Goal: Transaction & Acquisition: Book appointment/travel/reservation

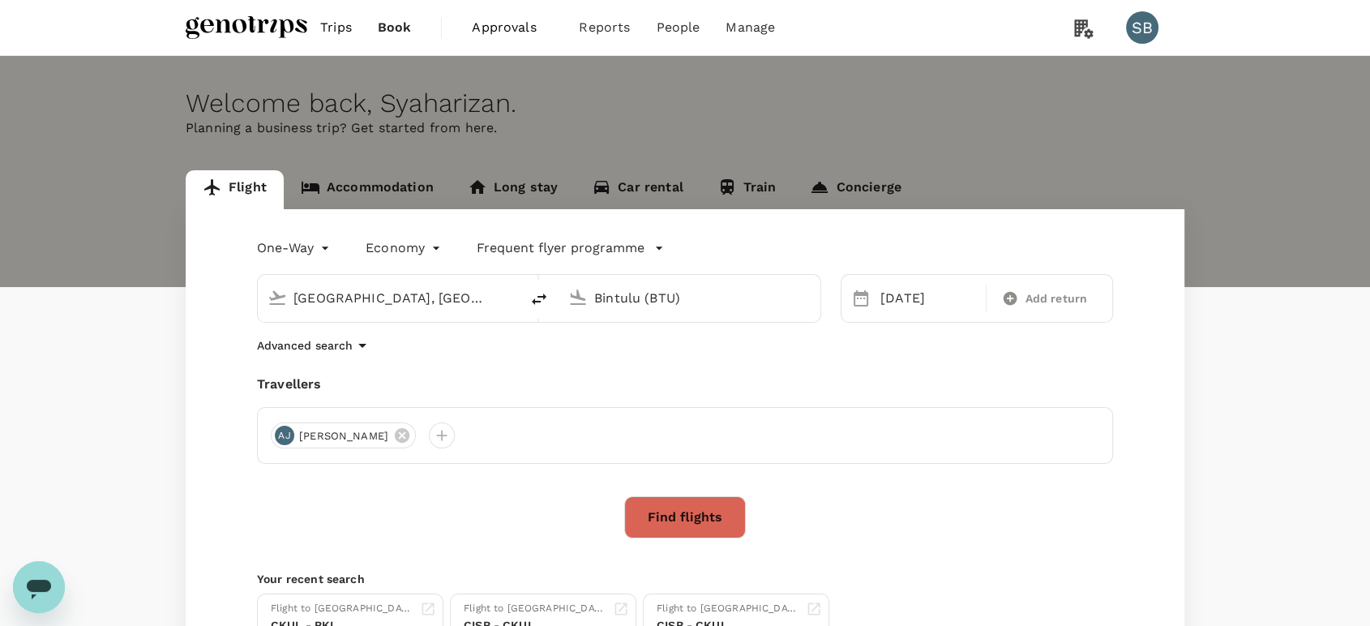
click at [633, 298] on input "Bintulu (BTU)" at bounding box center [690, 297] width 192 height 25
click at [657, 293] on input "Bintulu (BTU)" at bounding box center [690, 297] width 192 height 25
click at [675, 296] on input "Bintulu (BTU)" at bounding box center [690, 297] width 192 height 25
drag, startPoint x: 691, startPoint y: 297, endPoint x: 597, endPoint y: 295, distance: 94.1
click at [597, 295] on input "Bintulu (BTU)" at bounding box center [690, 297] width 192 height 25
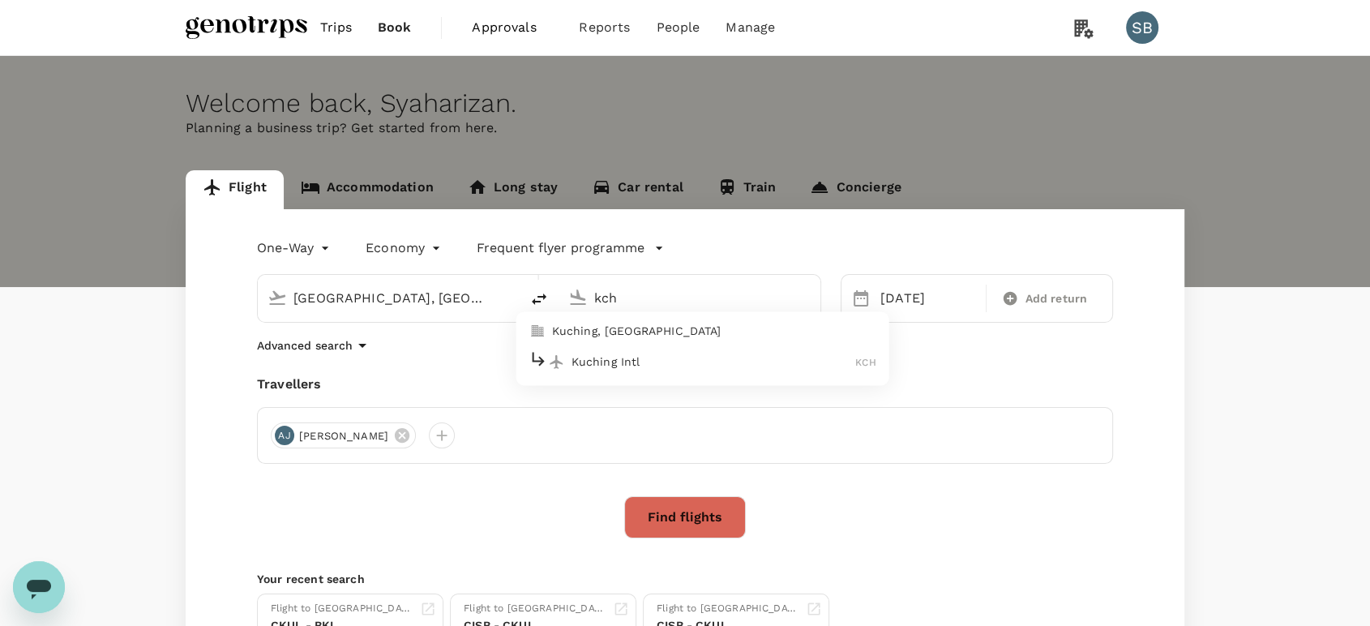
click at [664, 361] on p "Kuching Intl" at bounding box center [714, 361] width 285 height 16
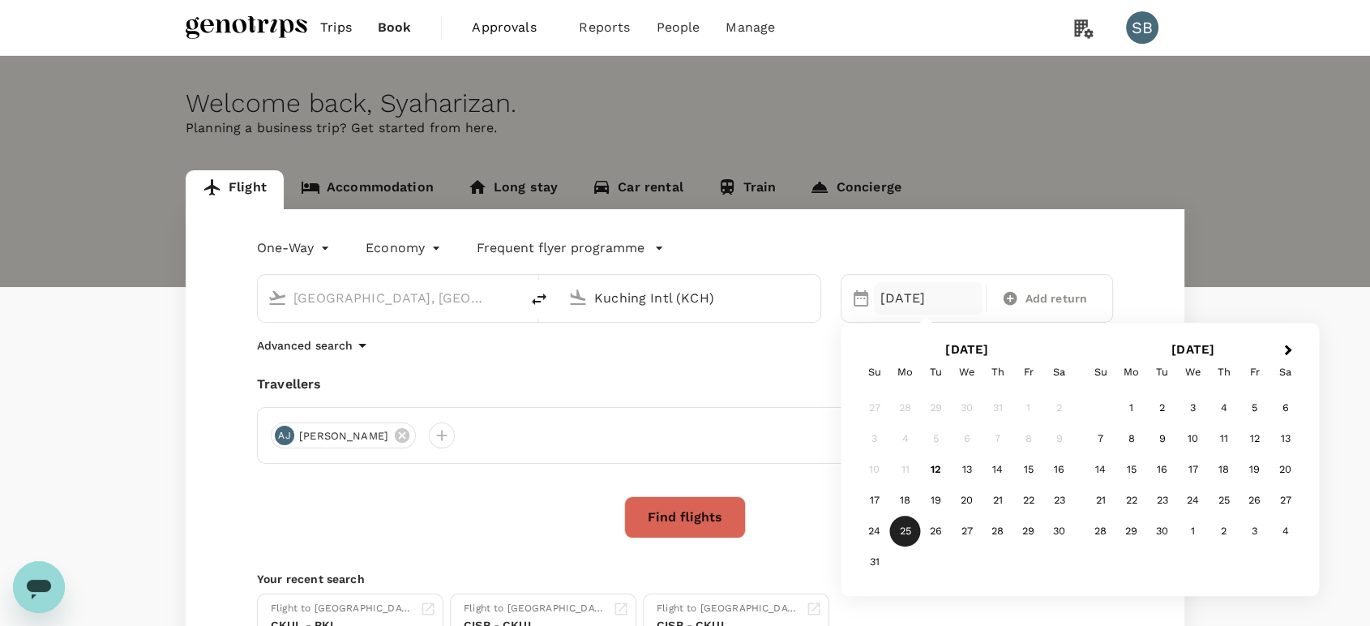
type input "Kuching Intl (KCH)"
click at [681, 512] on button "Find flights" at bounding box center [685, 517] width 122 height 42
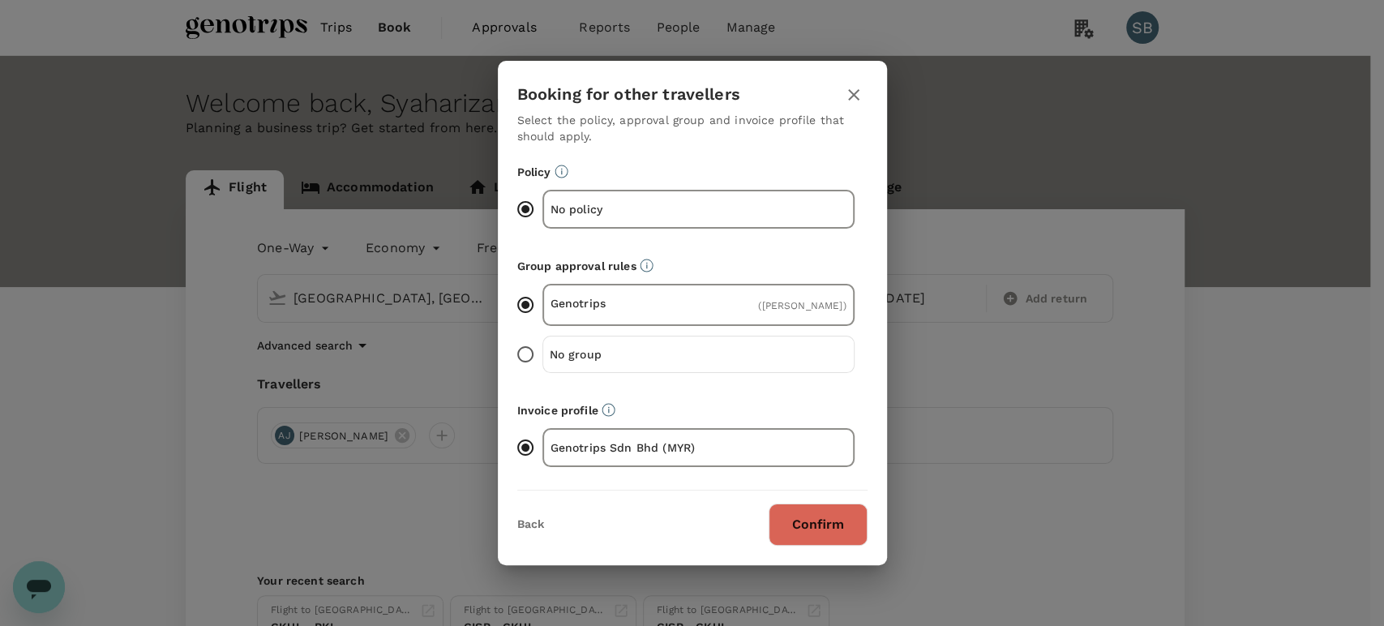
click at [804, 529] on button "Confirm" at bounding box center [818, 524] width 99 height 42
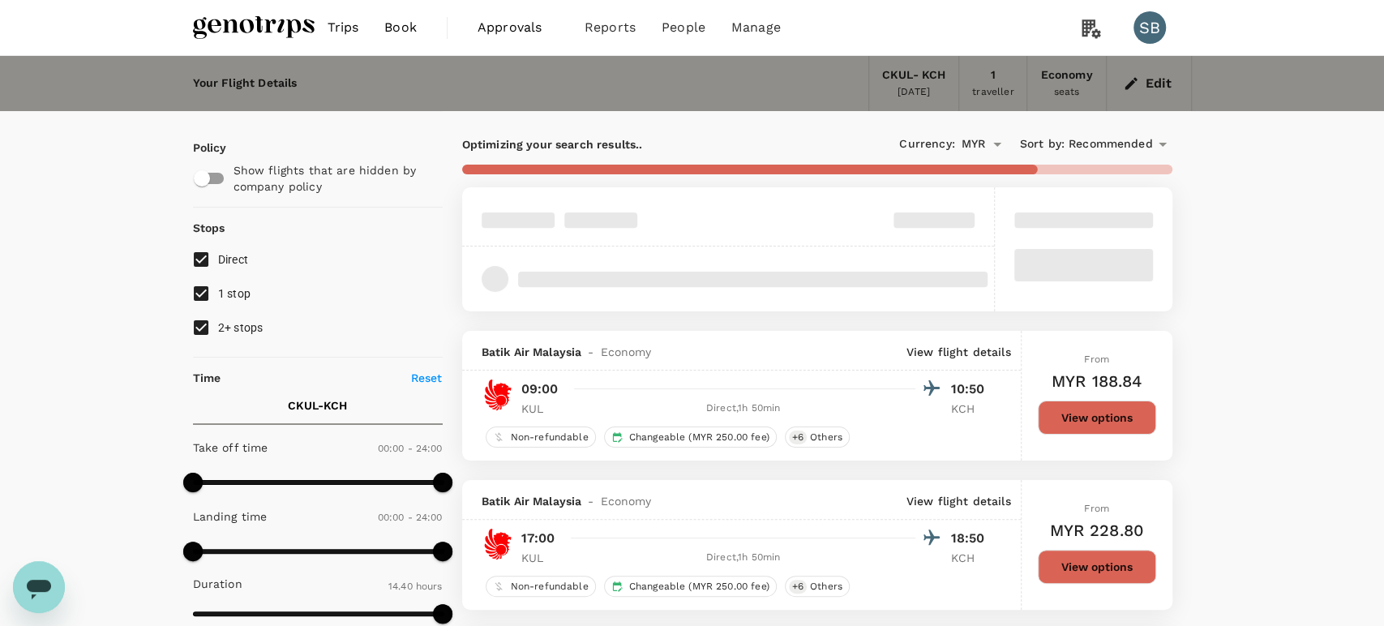
type input "MYR"
type input "1440"
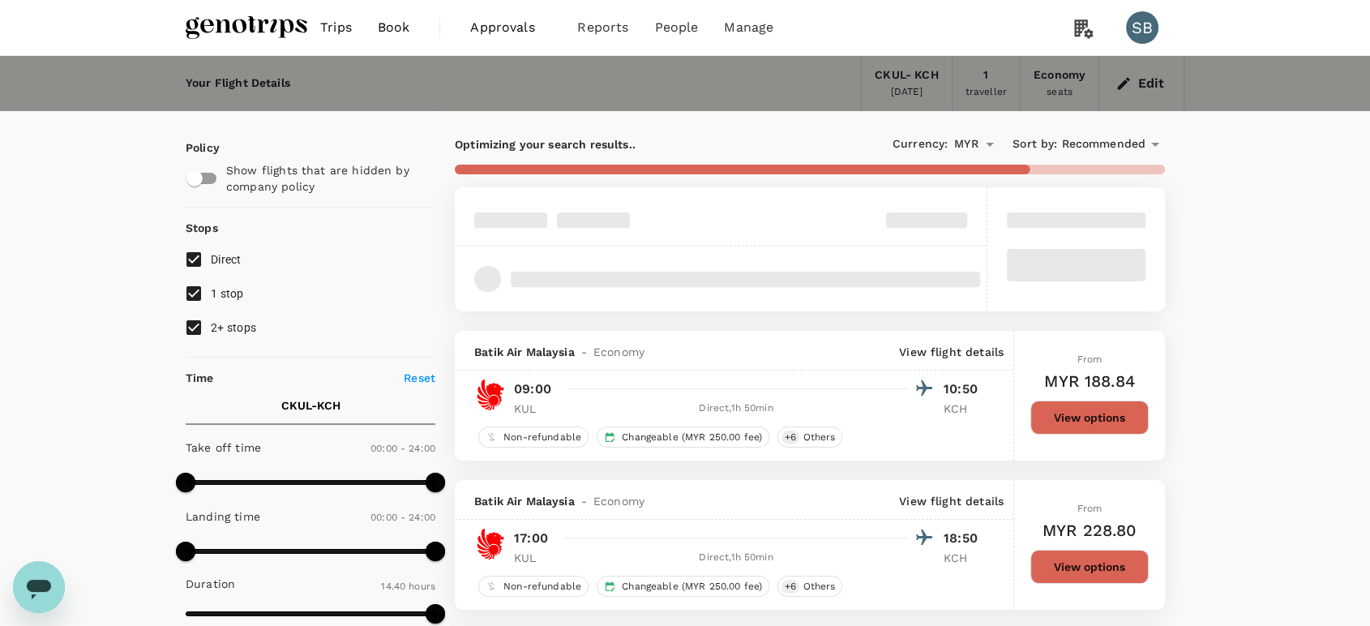
click at [1120, 144] on span "Recommended" at bounding box center [1103, 144] width 84 height 18
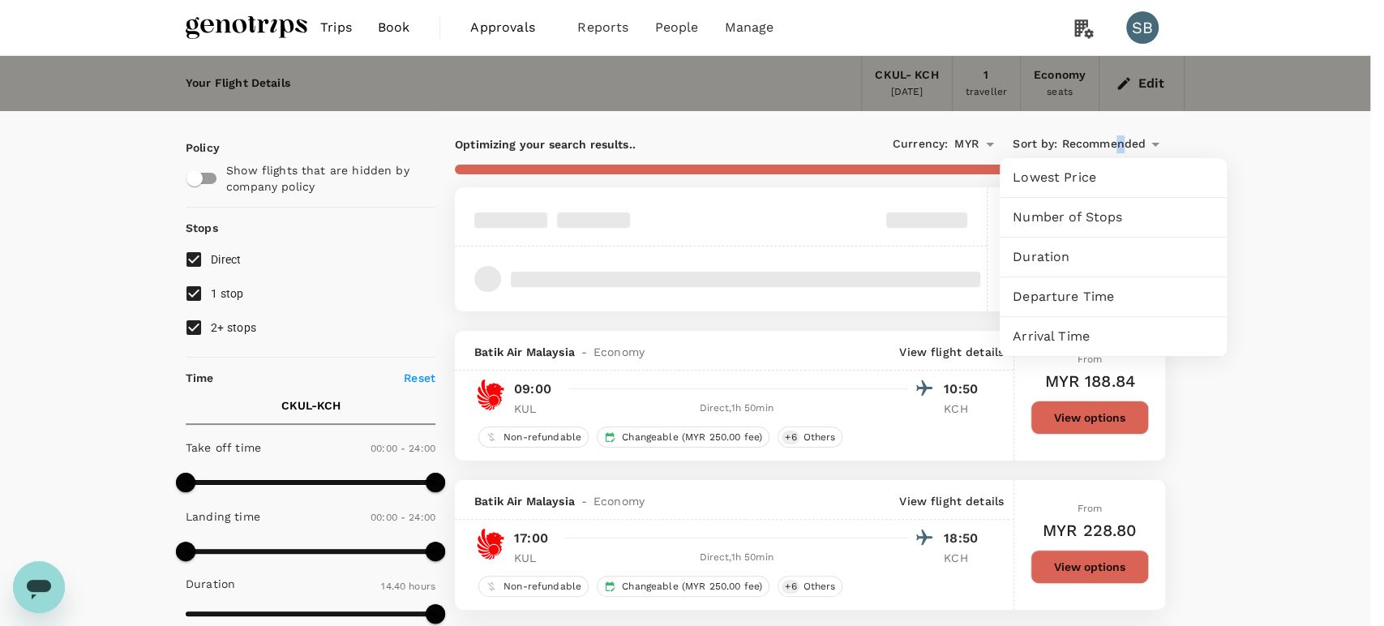
drag, startPoint x: 1088, startPoint y: 292, endPoint x: 1102, endPoint y: 295, distance: 14.2
click at [1088, 289] on span "Departure Time" at bounding box center [1113, 296] width 201 height 19
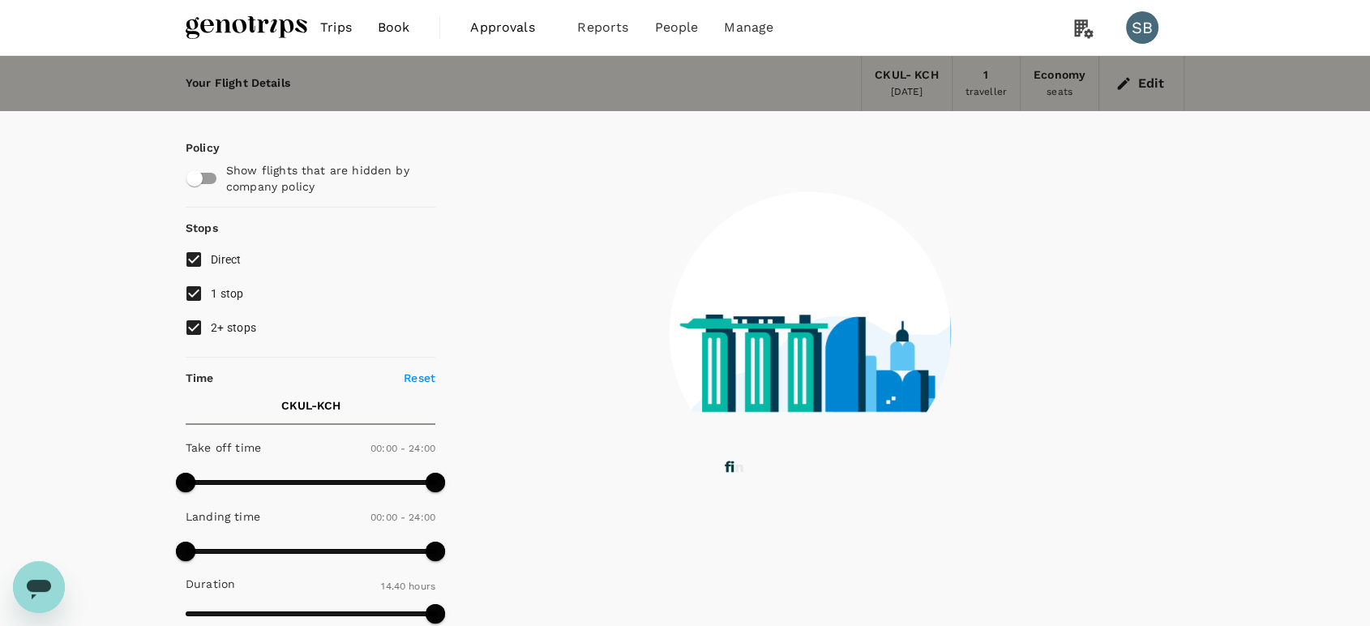
click at [191, 322] on input "2+ stops" at bounding box center [194, 328] width 34 height 34
checkbox input "false"
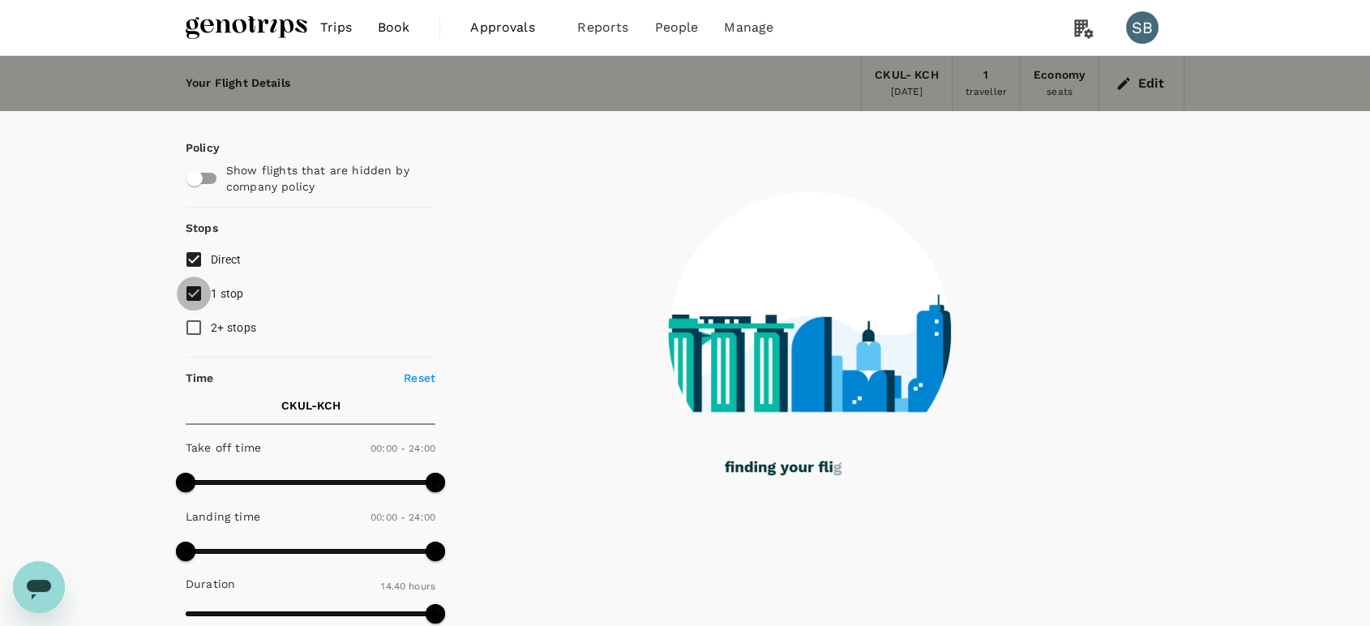
click at [191, 288] on input "1 stop" at bounding box center [194, 293] width 34 height 34
checkbox input "false"
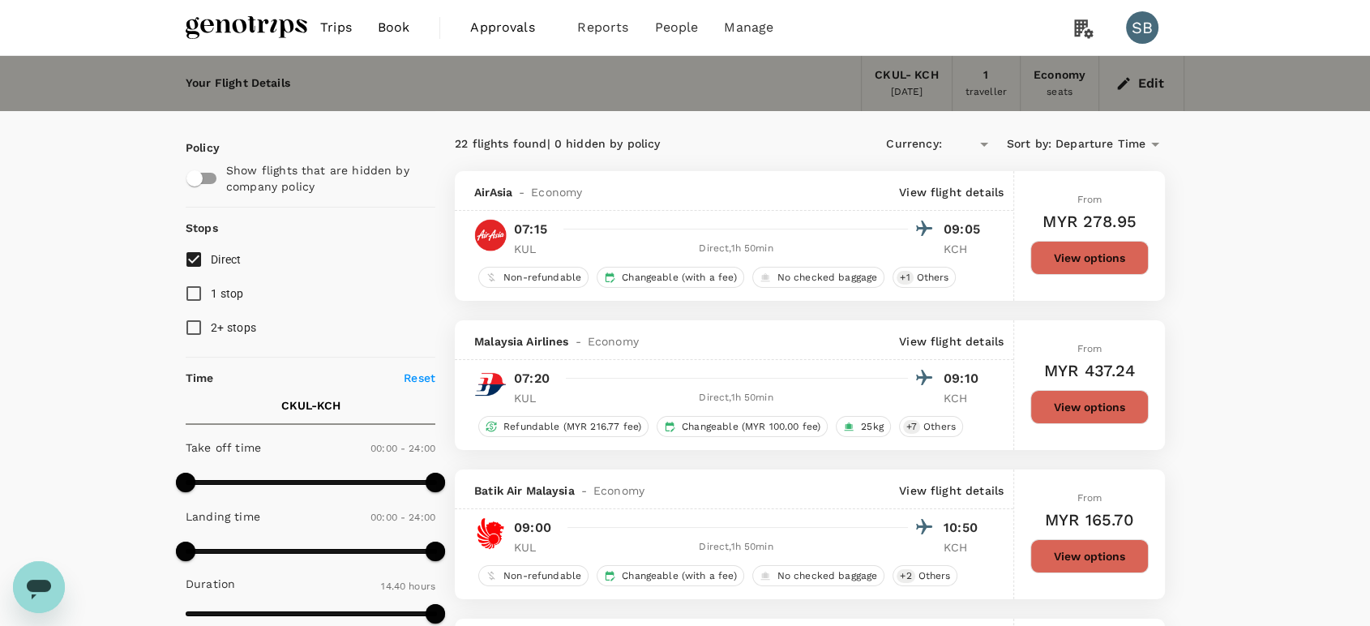
type input "MYR"
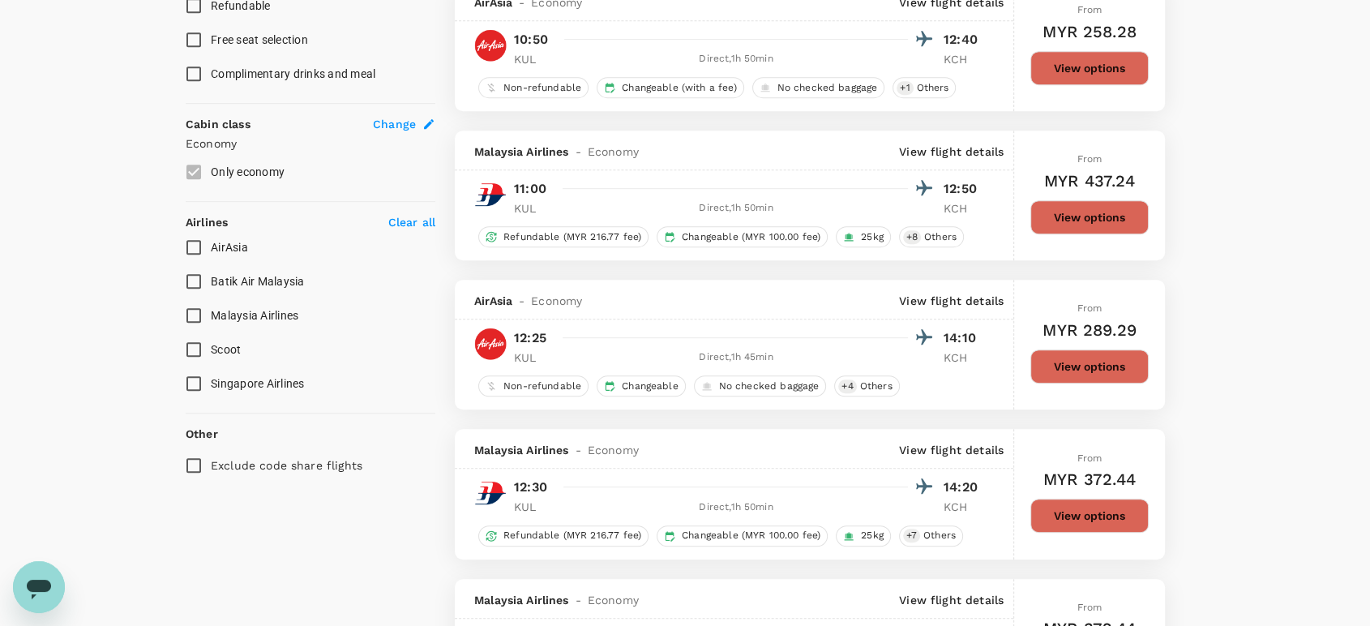
scroll to position [901, 0]
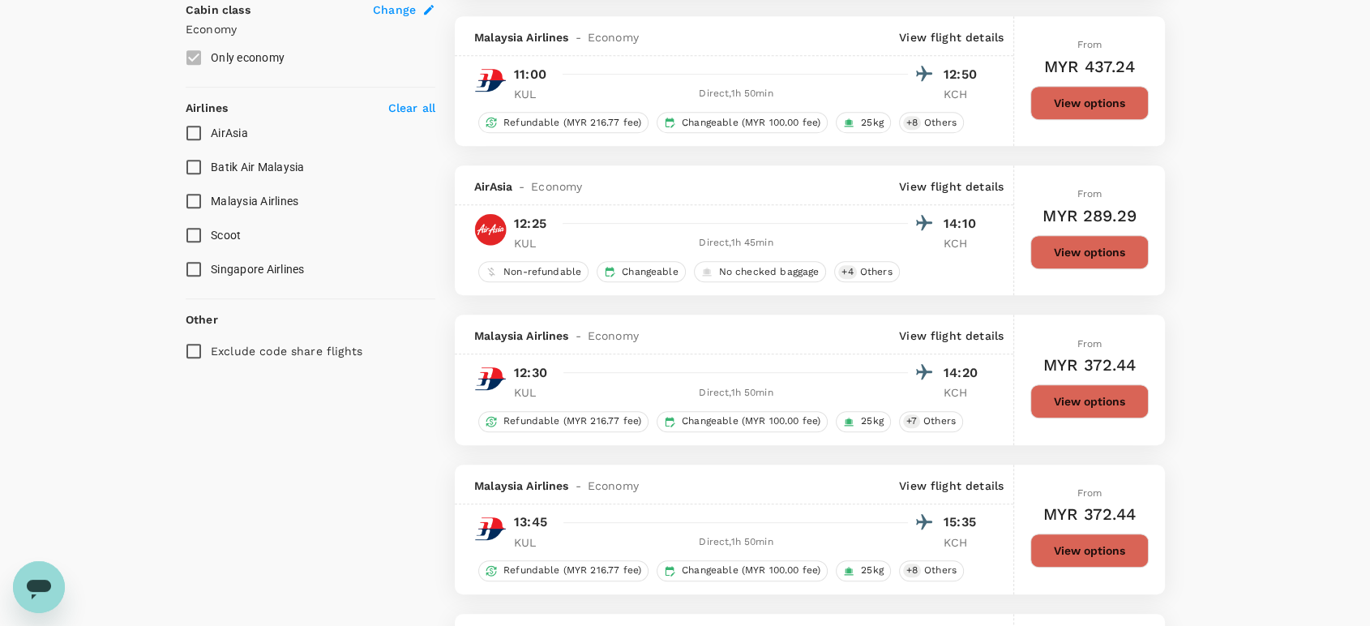
click at [261, 204] on span "Malaysia Airlines" at bounding box center [255, 201] width 88 height 13
click at [211, 204] on input "Malaysia Airlines" at bounding box center [194, 201] width 34 height 34
checkbox input "true"
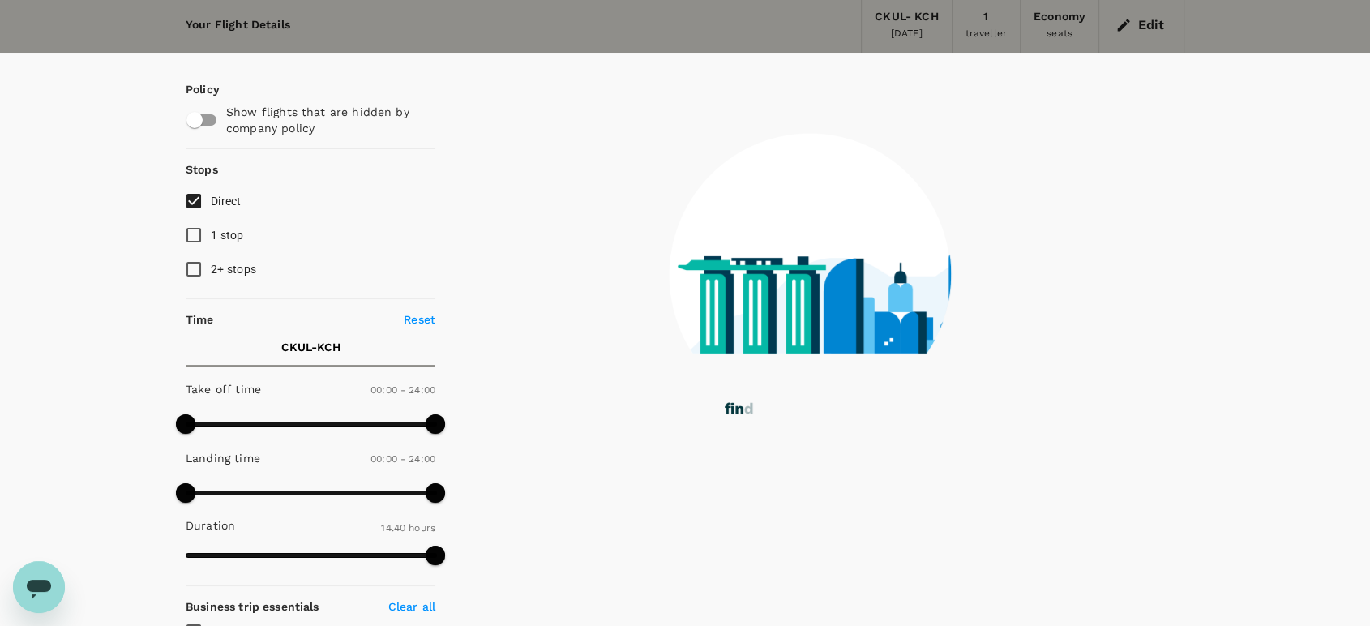
scroll to position [0, 0]
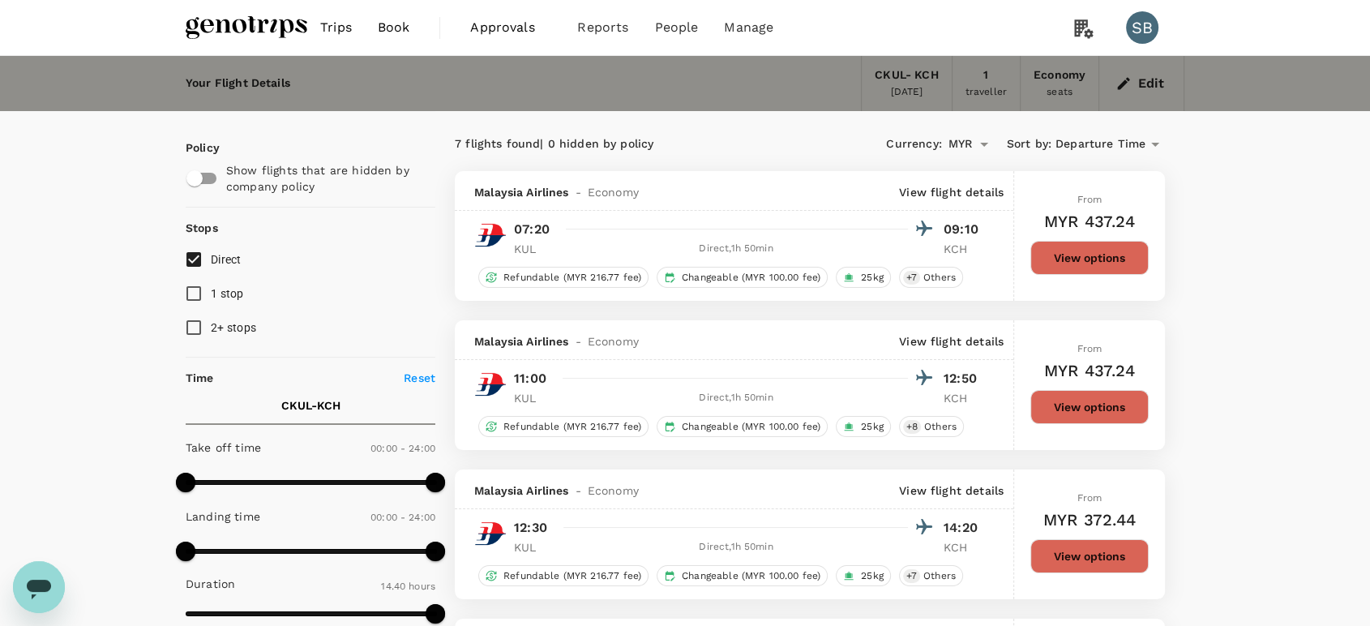
click at [276, 22] on img at bounding box center [247, 28] width 122 height 36
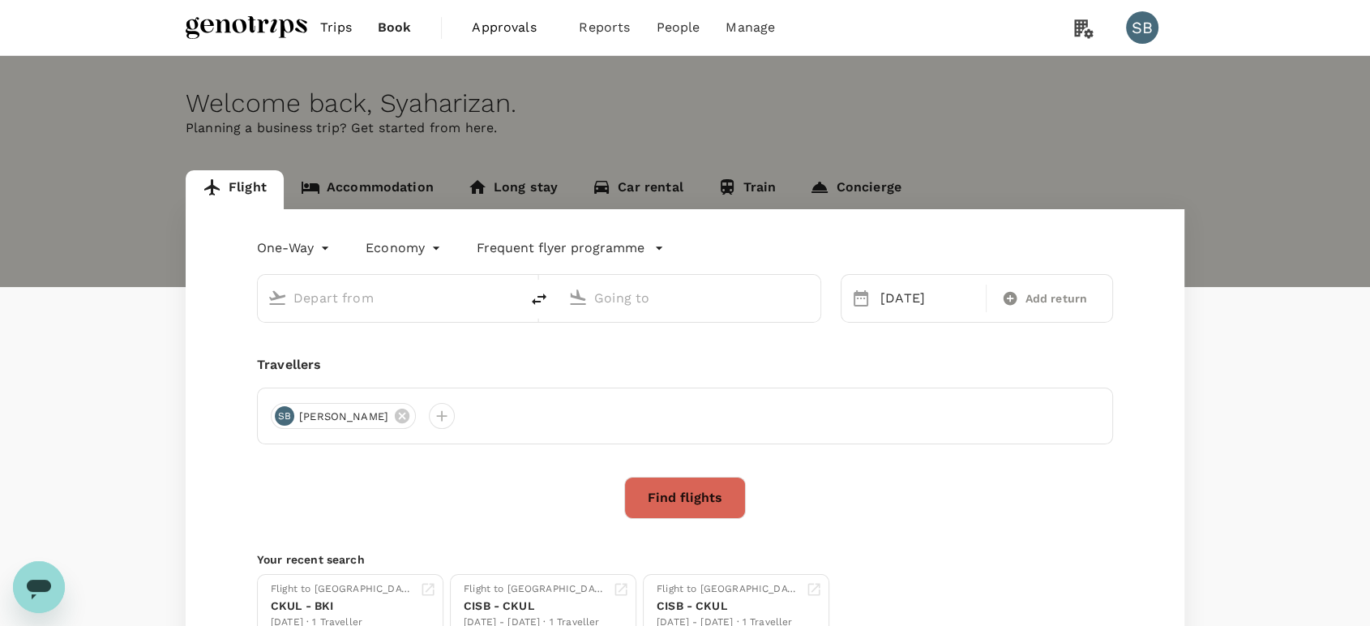
type input "[GEOGRAPHIC_DATA], [GEOGRAPHIC_DATA] (any)"
type input "Kuching Intl (KCH)"
type input "[GEOGRAPHIC_DATA], [GEOGRAPHIC_DATA] (any)"
type input "Kuching Intl (KCH)"
